Goal: Task Accomplishment & Management: Complete application form

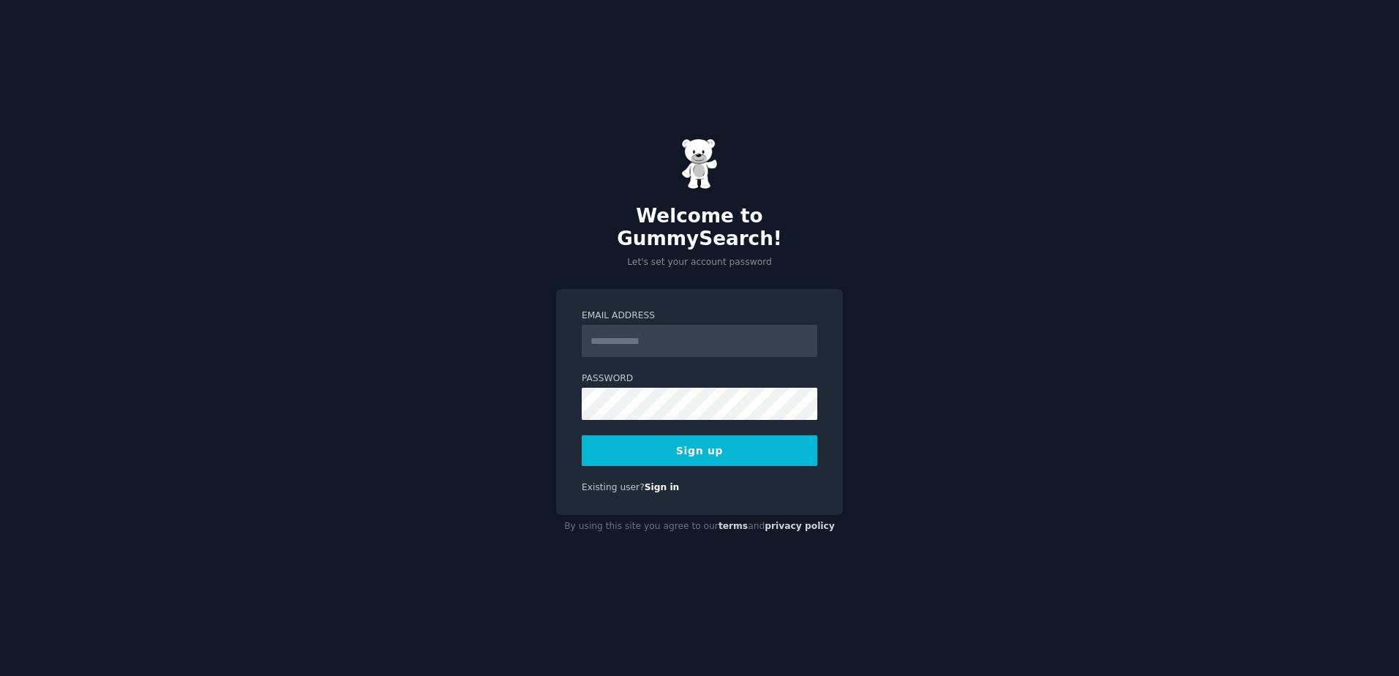
click at [730, 338] on input "Email Address" at bounding box center [700, 341] width 236 height 32
click at [671, 337] on input "**********" at bounding box center [700, 341] width 236 height 32
type input "**********"
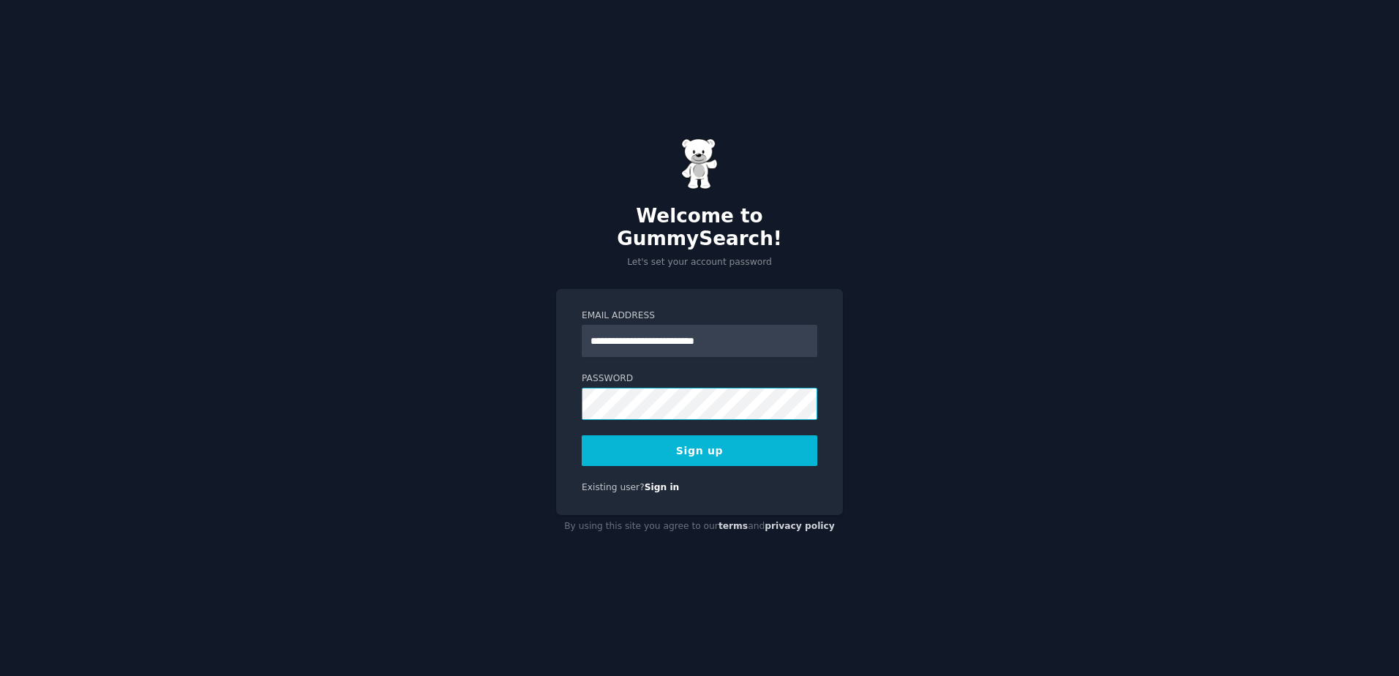
click at [582, 435] on button "Sign up" at bounding box center [700, 450] width 236 height 31
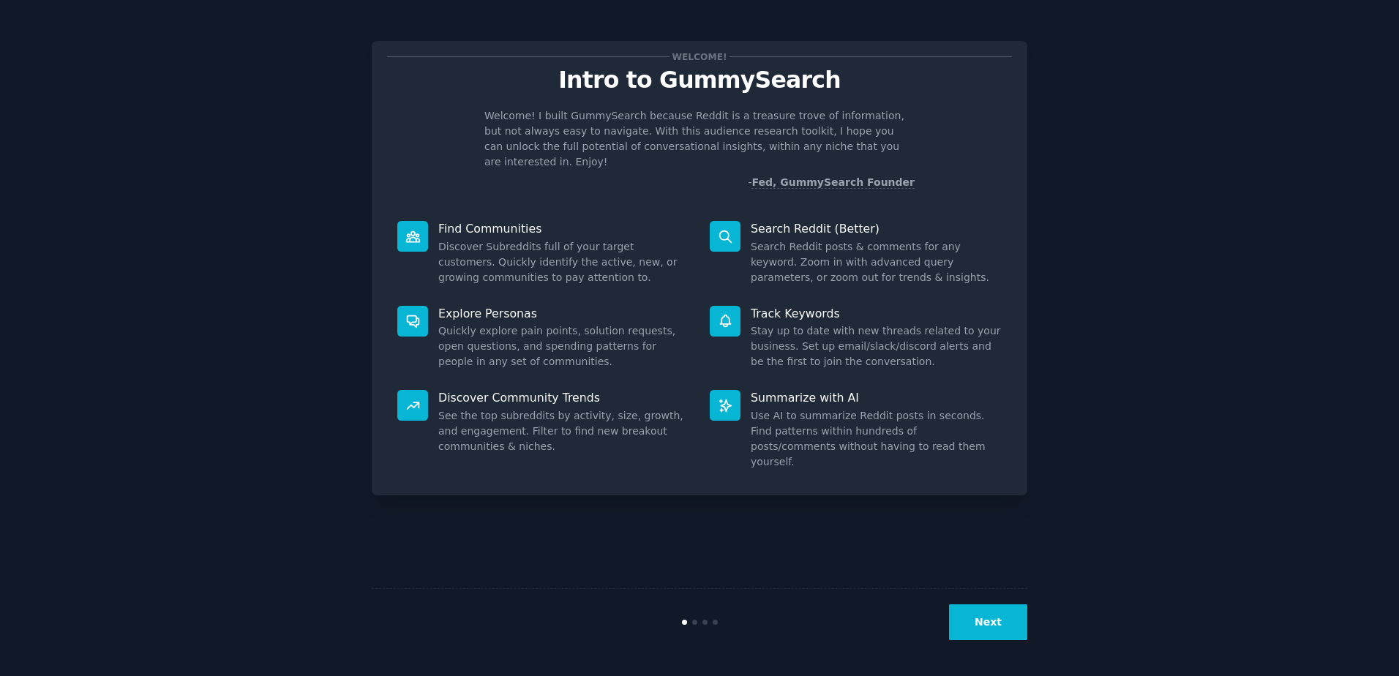
click at [1013, 631] on button "Next" at bounding box center [988, 622] width 78 height 36
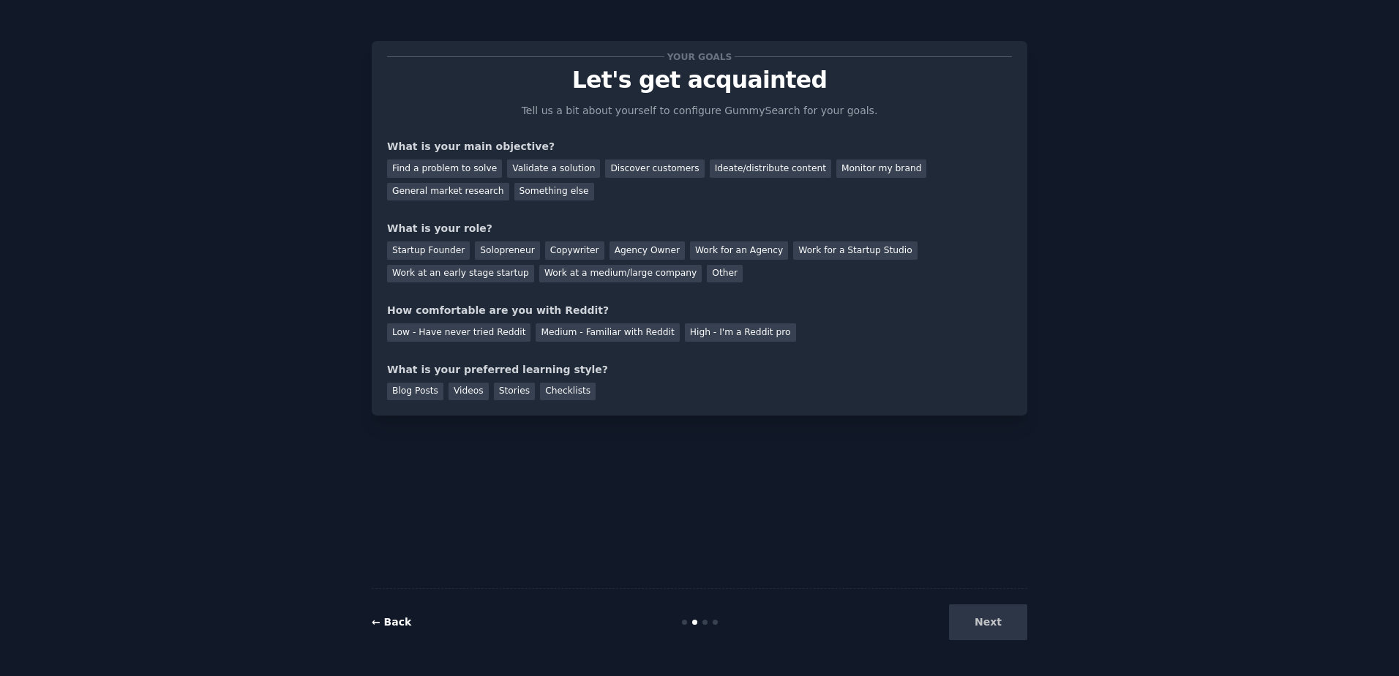
click at [393, 618] on link "← Back" at bounding box center [392, 622] width 40 height 12
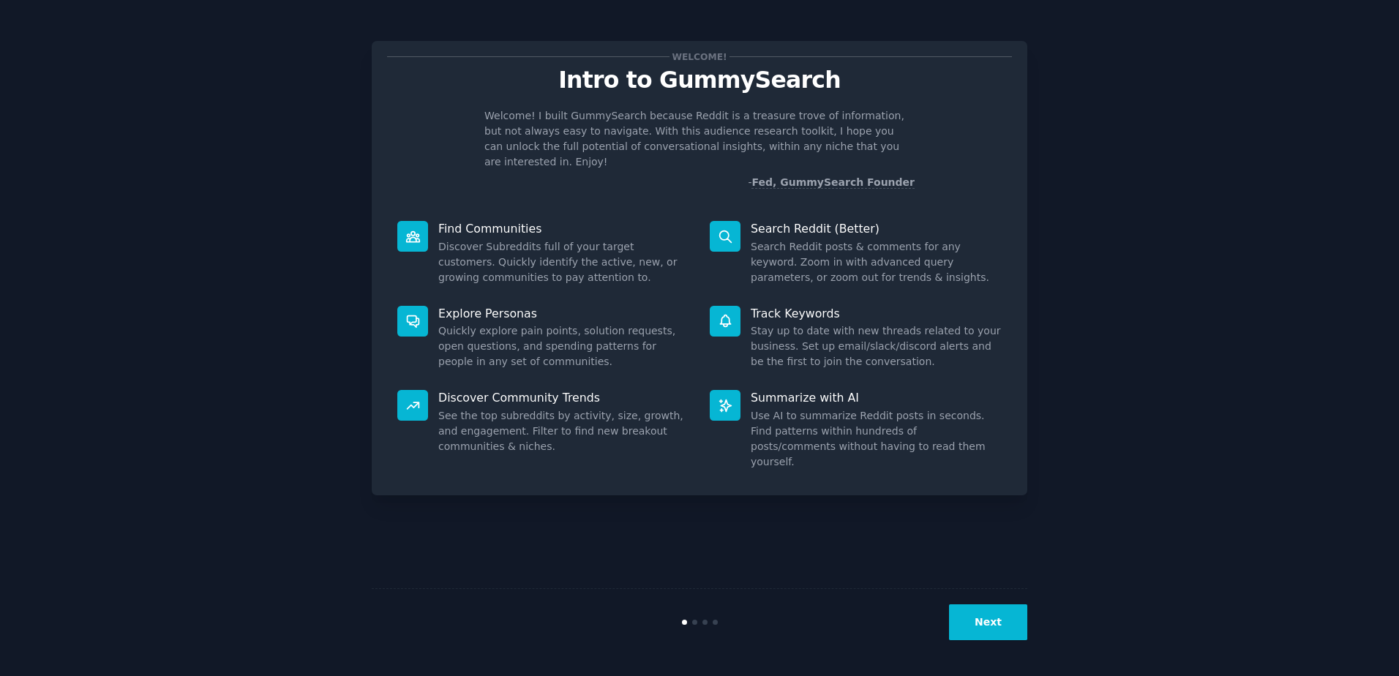
click at [994, 615] on button "Next" at bounding box center [988, 622] width 78 height 36
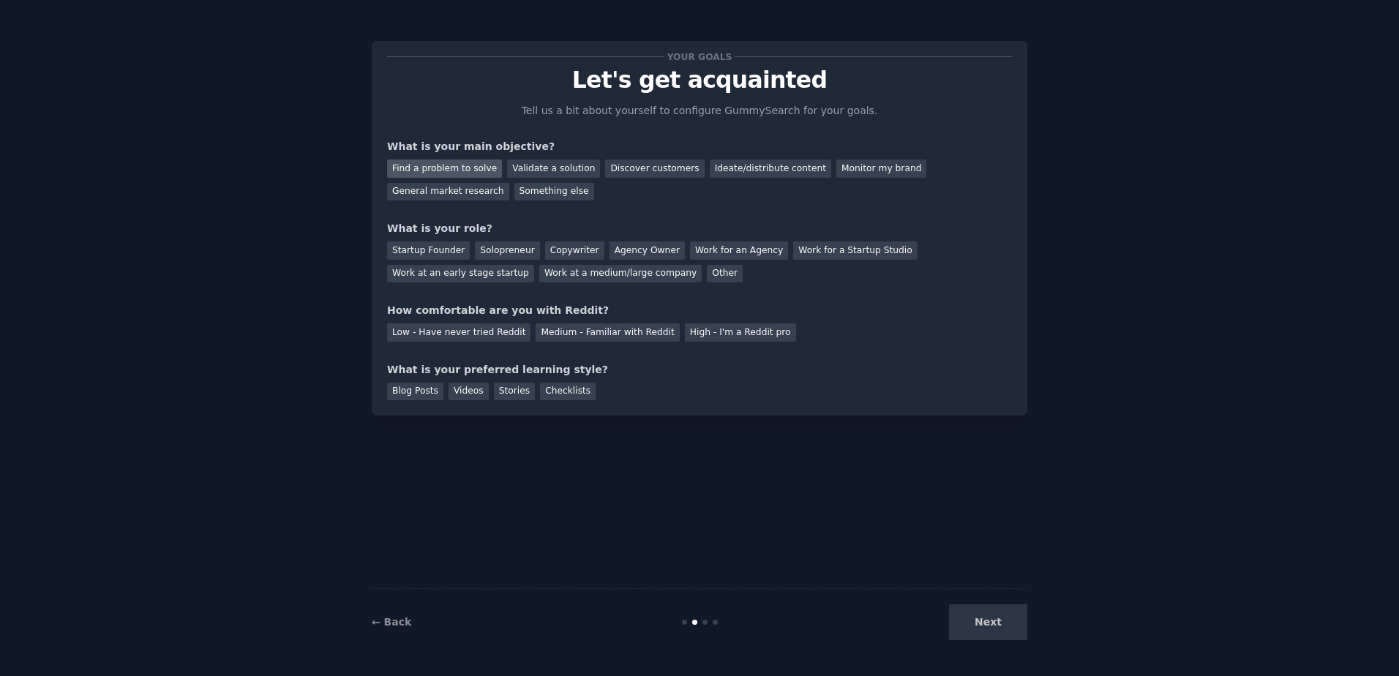
click at [430, 168] on div "Find a problem to solve" at bounding box center [444, 169] width 115 height 18
click at [530, 168] on div "Validate a solution" at bounding box center [553, 169] width 93 height 18
click at [441, 252] on div "Startup Founder" at bounding box center [428, 250] width 83 height 18
click at [517, 252] on div "Solopreneur" at bounding box center [507, 250] width 64 height 18
click at [430, 335] on div "Low - Have never tried Reddit" at bounding box center [458, 332] width 143 height 18
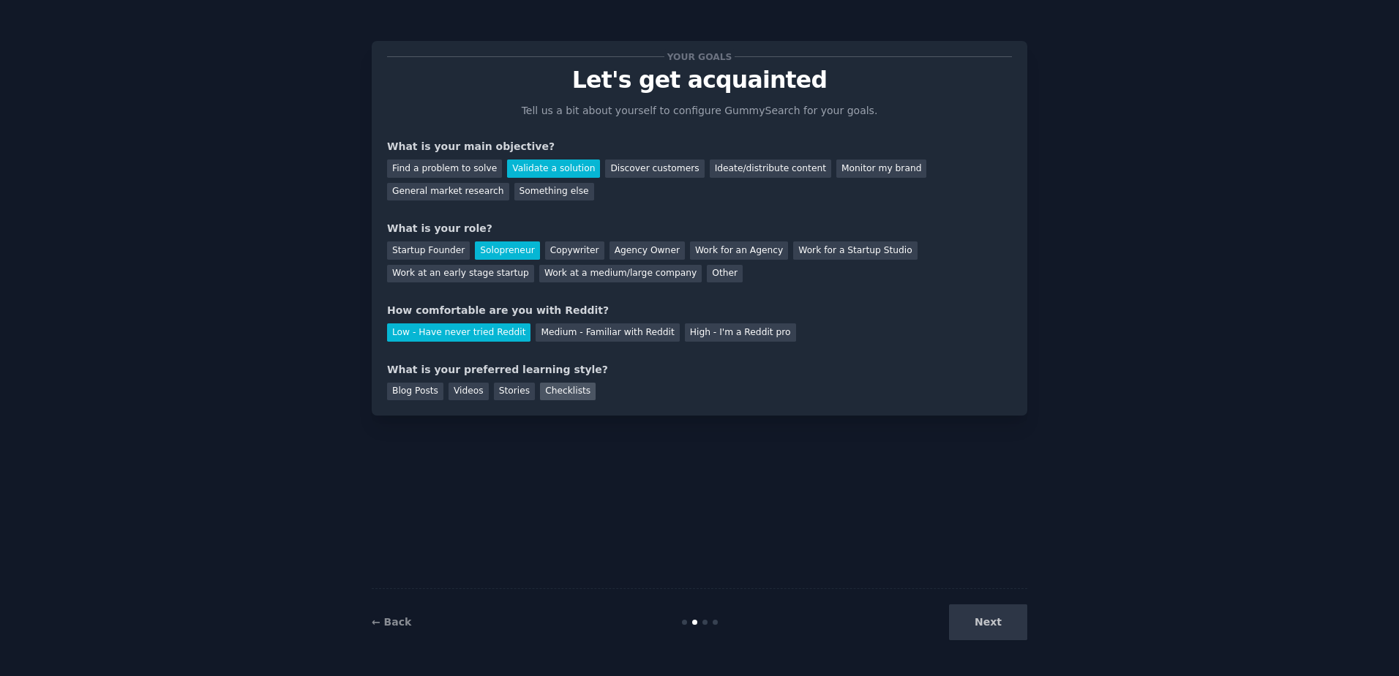
click at [540, 391] on div "Checklists" at bounding box center [568, 392] width 56 height 18
click at [1011, 614] on button "Next" at bounding box center [988, 622] width 78 height 36
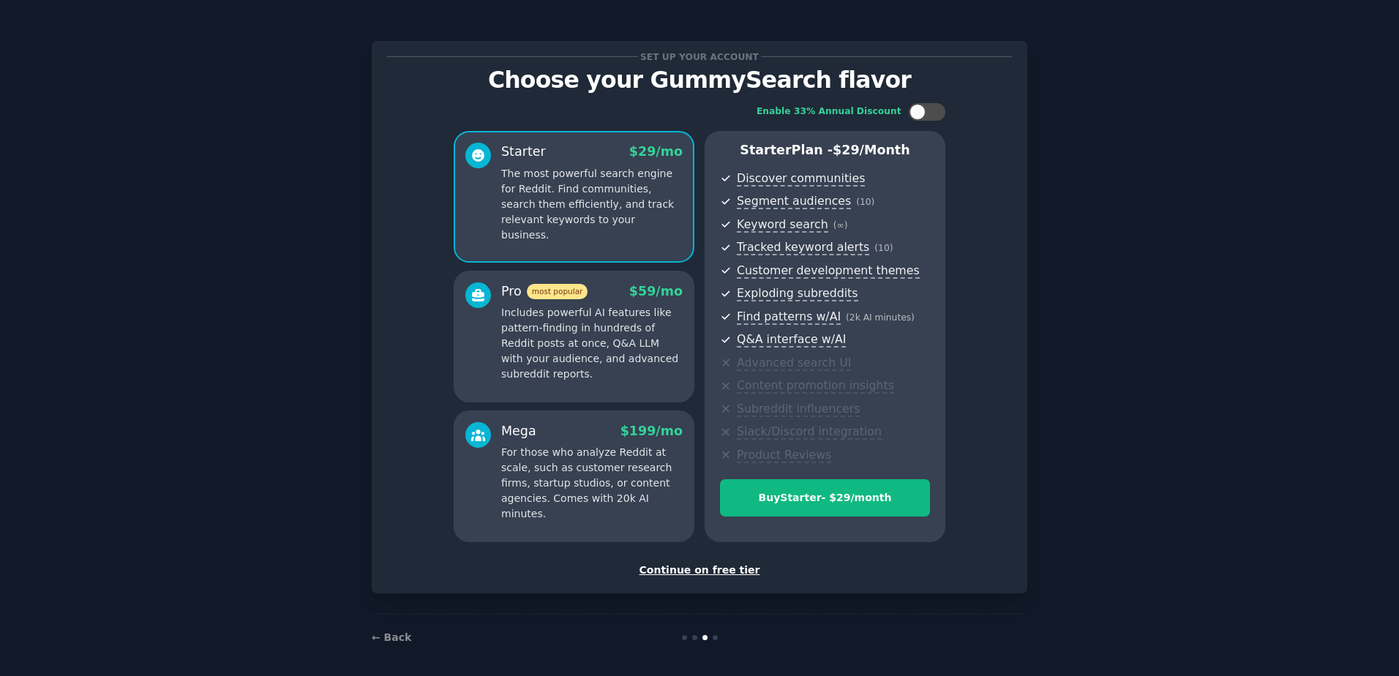
click at [735, 566] on div "Continue on free tier" at bounding box center [699, 570] width 625 height 15
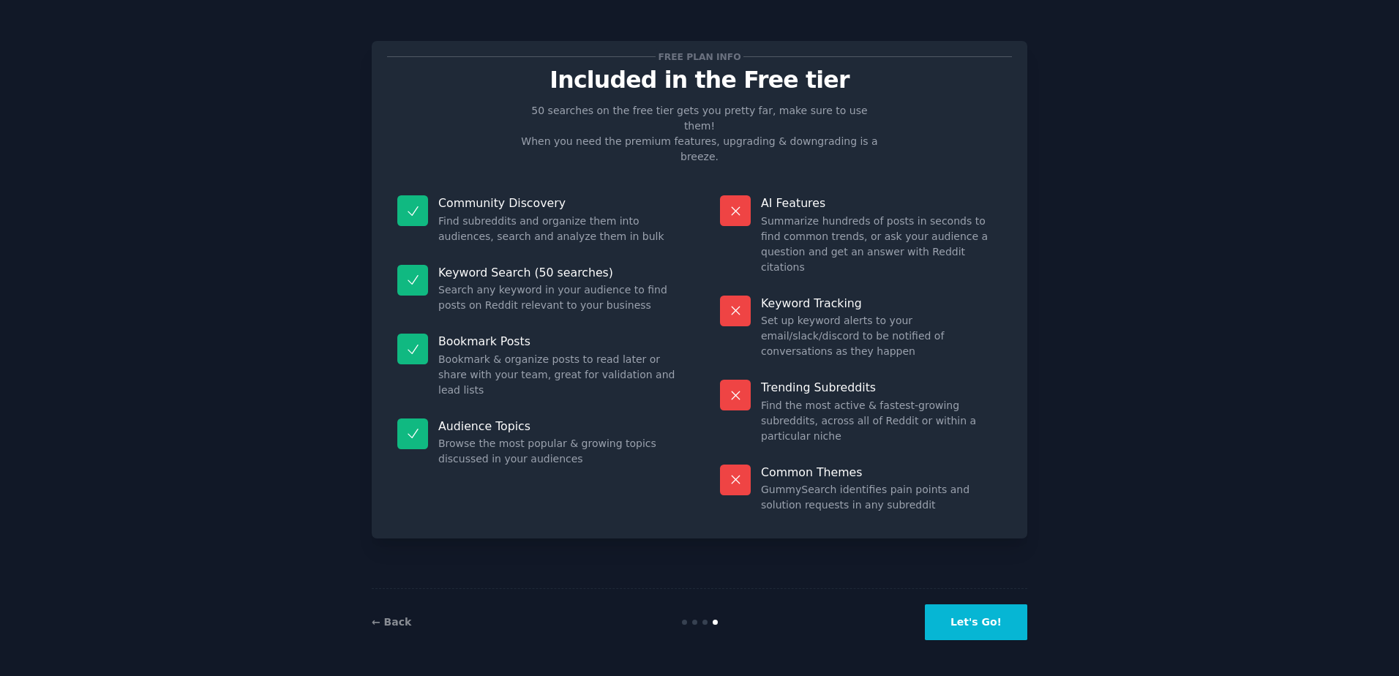
click at [1000, 616] on button "Let's Go!" at bounding box center [976, 622] width 102 height 36
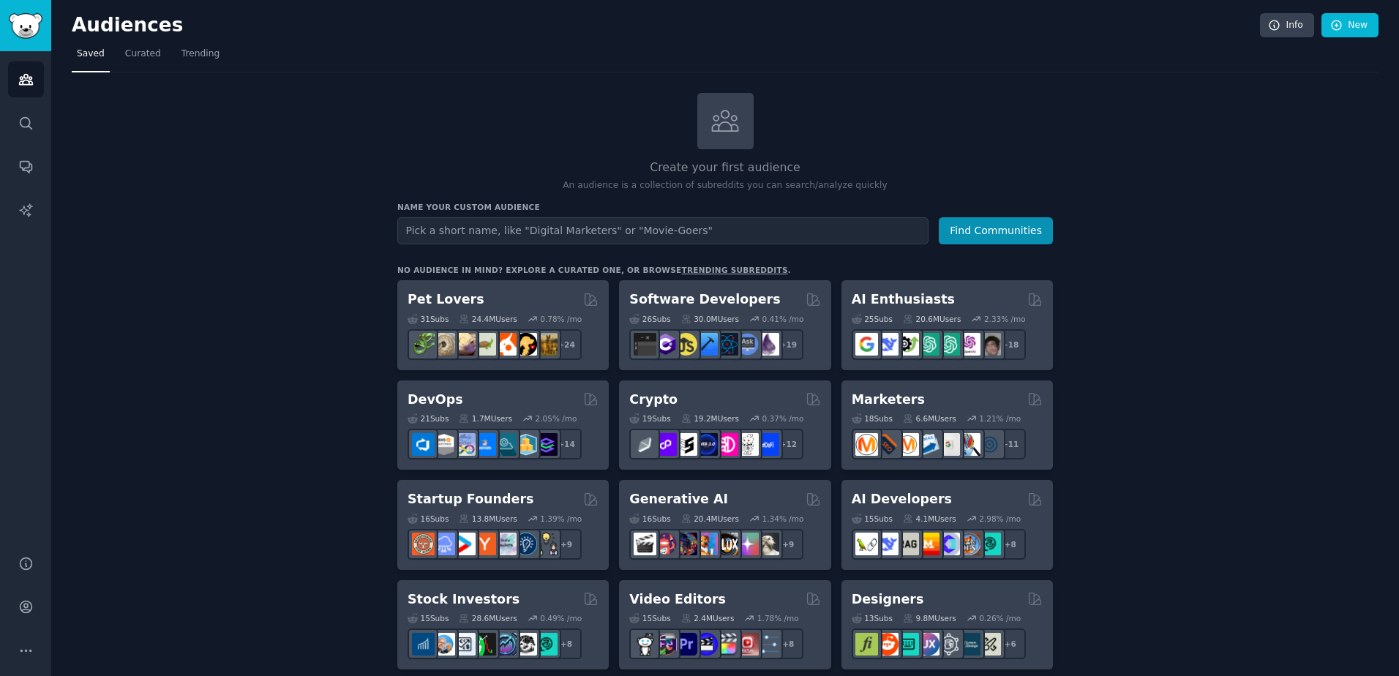
click at [542, 238] on input "text" at bounding box center [662, 230] width 531 height 27
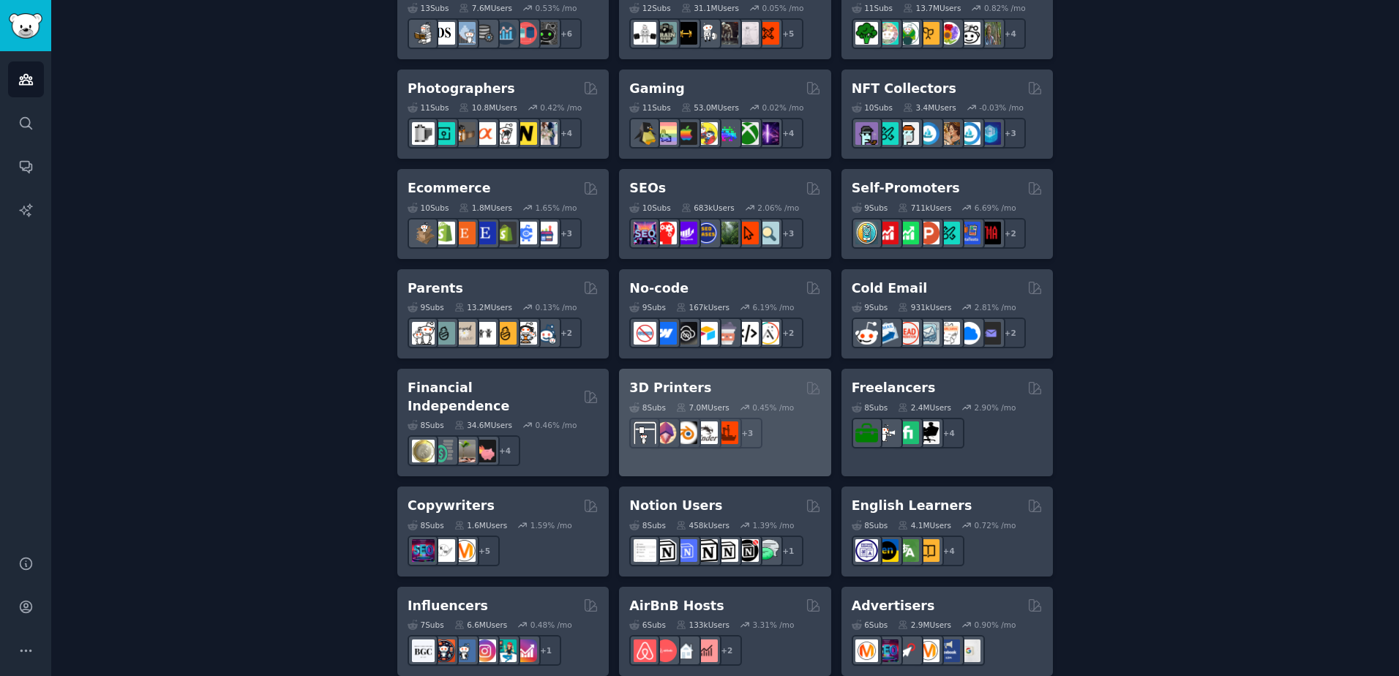
scroll to position [732, 0]
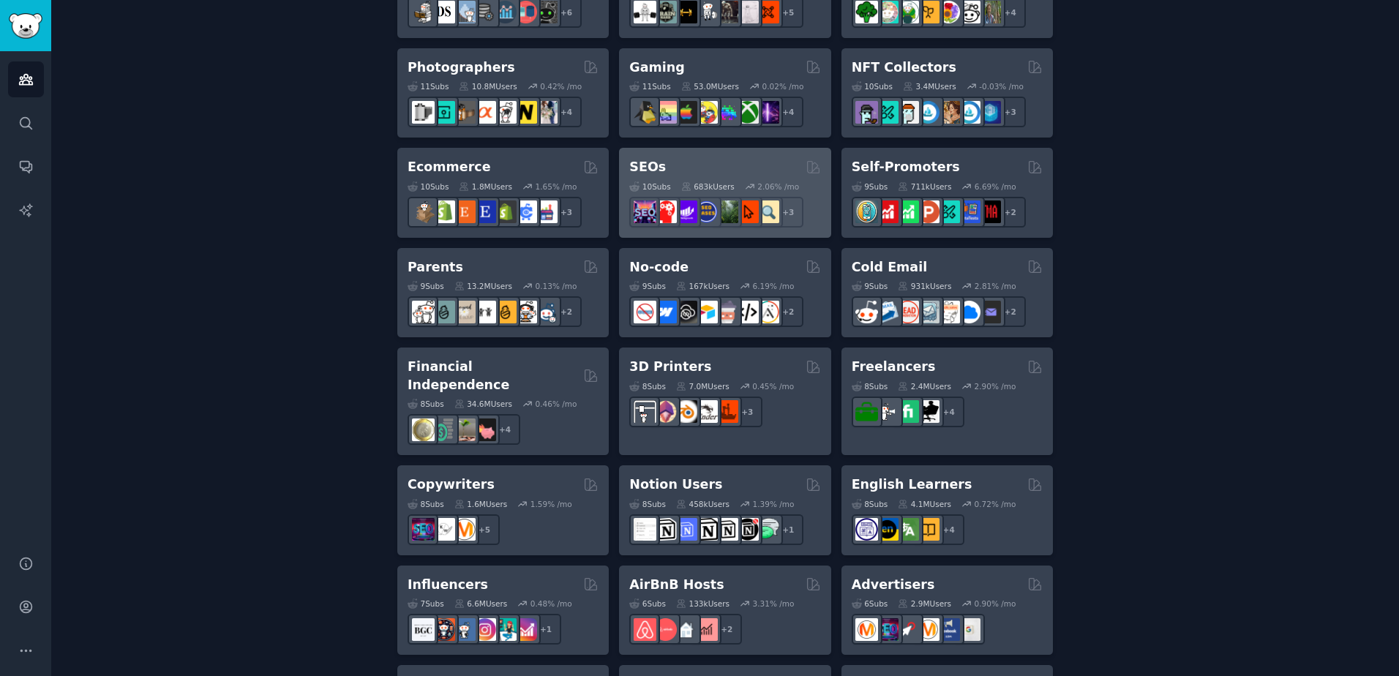
click at [742, 176] on div "10 Sub s 683k Users 2.06 % /mo r/Local_SEO + 3" at bounding box center [724, 201] width 191 height 51
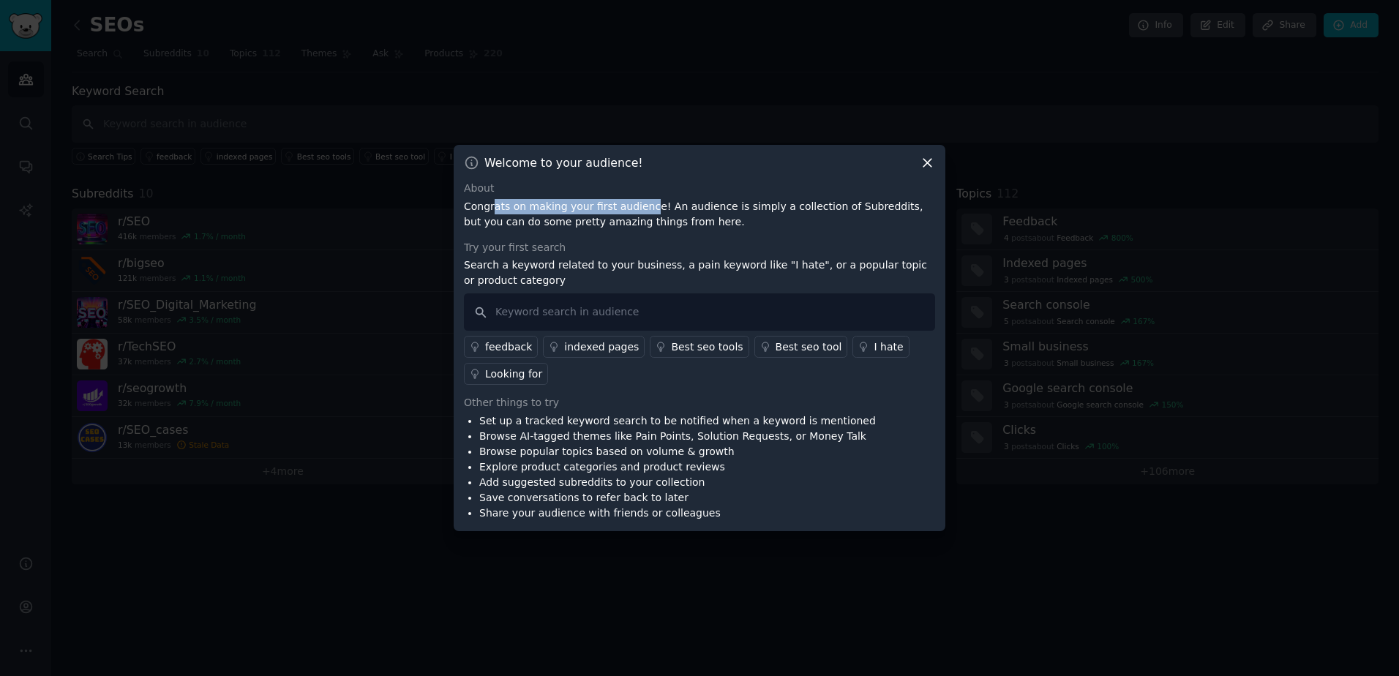
drag, startPoint x: 491, startPoint y: 211, endPoint x: 634, endPoint y: 211, distance: 143.4
click at [634, 211] on p "Congrats on making your first audience! An audience is simply a collection of S…" at bounding box center [699, 214] width 471 height 31
drag, startPoint x: 634, startPoint y: 211, endPoint x: 583, endPoint y: 221, distance: 52.2
click at [583, 221] on p "Congrats on making your first audience! An audience is simply a collection of S…" at bounding box center [699, 214] width 471 height 31
click at [590, 306] on input "text" at bounding box center [699, 311] width 471 height 37
